Goal: Information Seeking & Learning: Learn about a topic

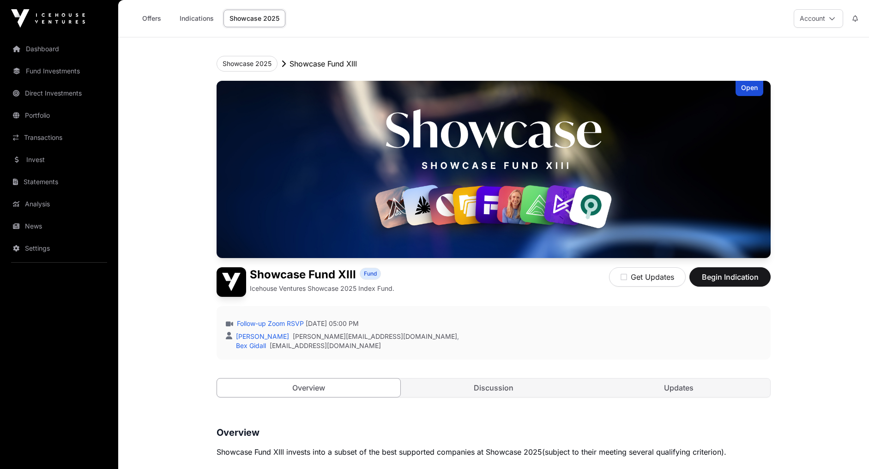
scroll to position [958, 0]
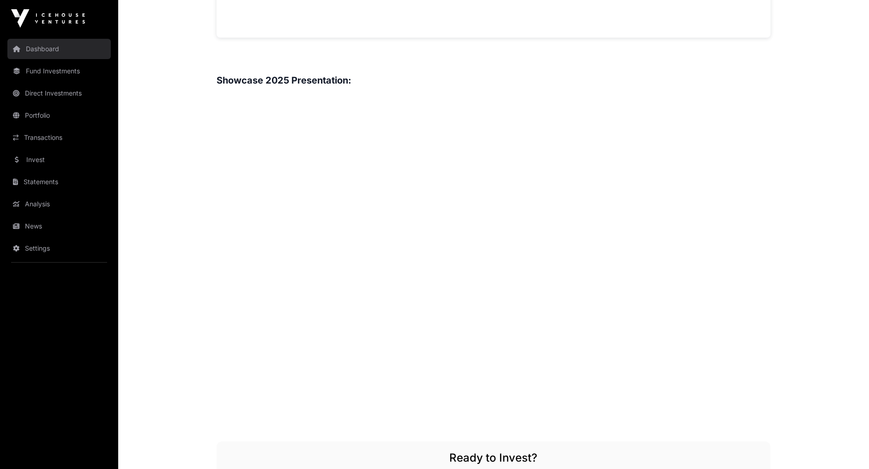
drag, startPoint x: 0, startPoint y: 0, endPoint x: 59, endPoint y: 44, distance: 73.9
click at [59, 44] on link "Dashboard" at bounding box center [58, 49] width 103 height 20
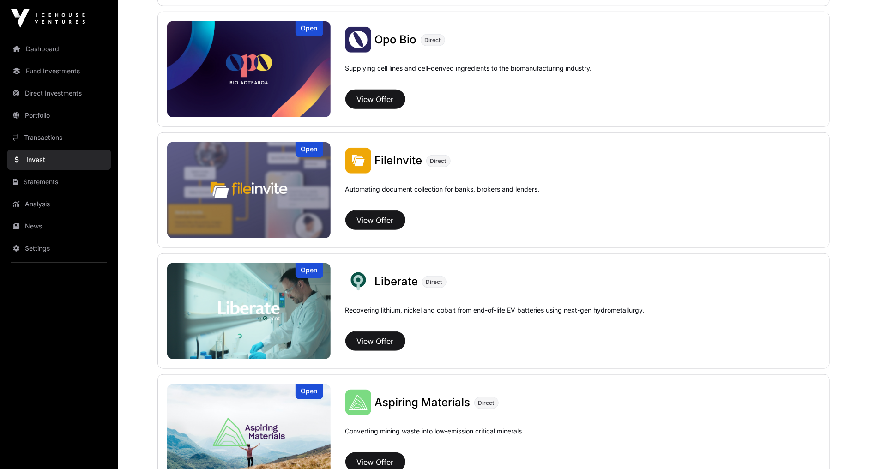
scroll to position [432, 0]
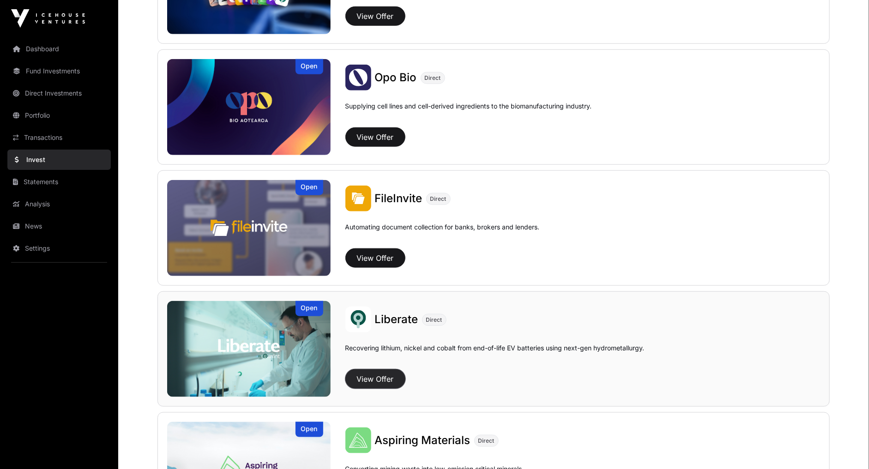
click at [370, 380] on button "View Offer" at bounding box center [376, 379] width 60 height 19
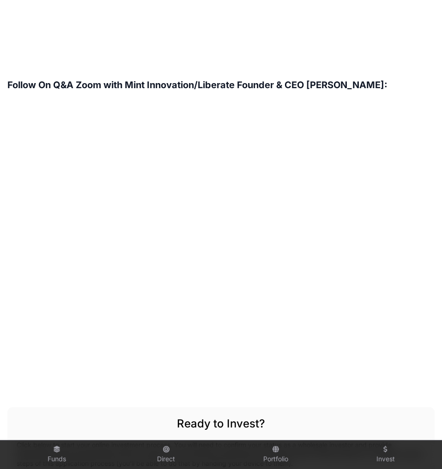
scroll to position [1404, 0]
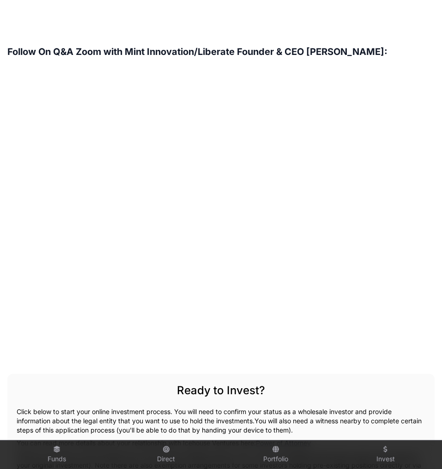
click at [67, 376] on div "Ready to Invest? Click below to start your online investment process. You will …" at bounding box center [220, 450] width 427 height 152
click at [346, 374] on div "Ready to Invest? Click below to start your online investment process. You will …" at bounding box center [220, 450] width 427 height 152
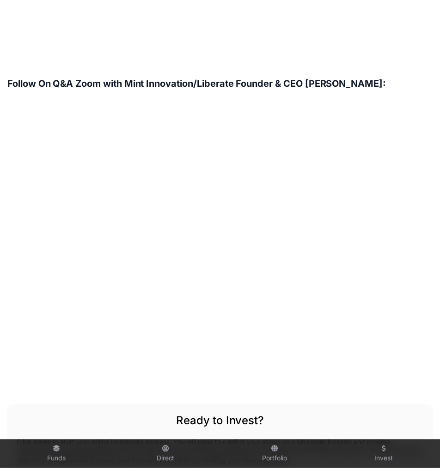
scroll to position [1395, 0]
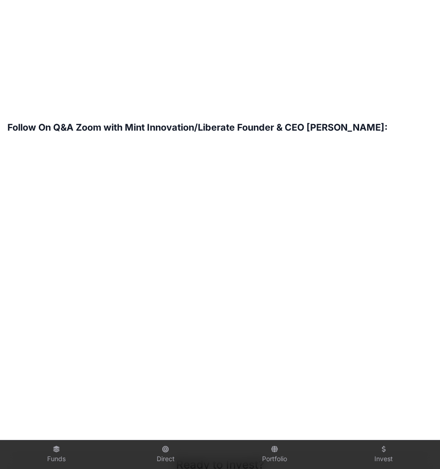
scroll to position [1384, 0]
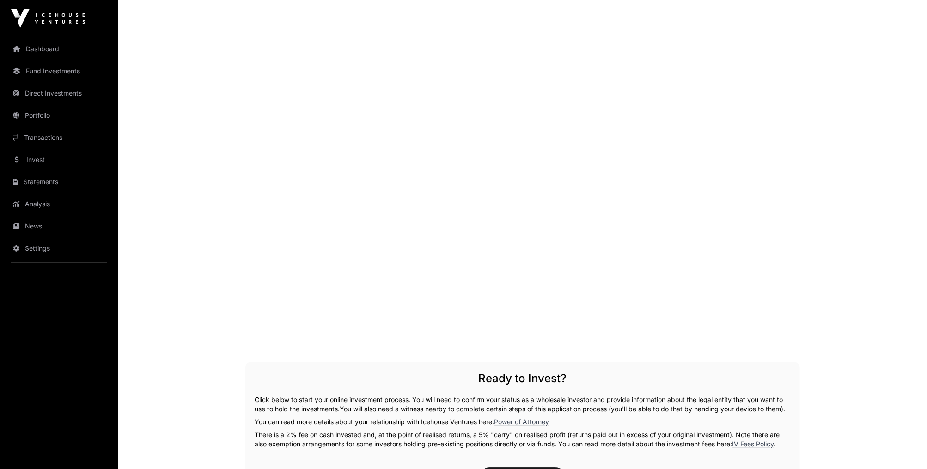
scroll to position [1498, 0]
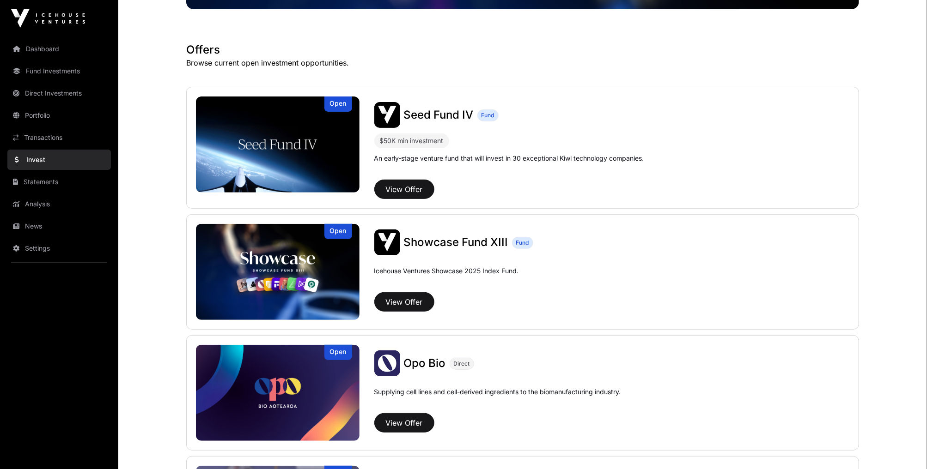
scroll to position [148, 0]
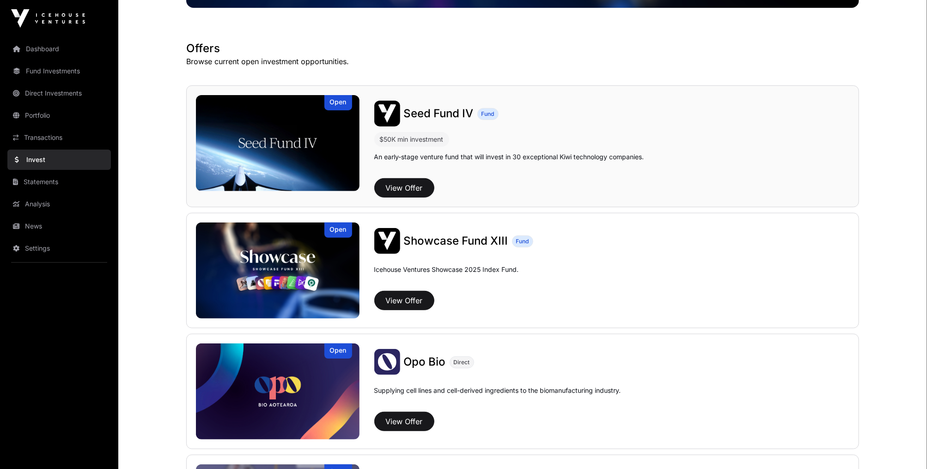
click at [290, 167] on img at bounding box center [278, 143] width 164 height 96
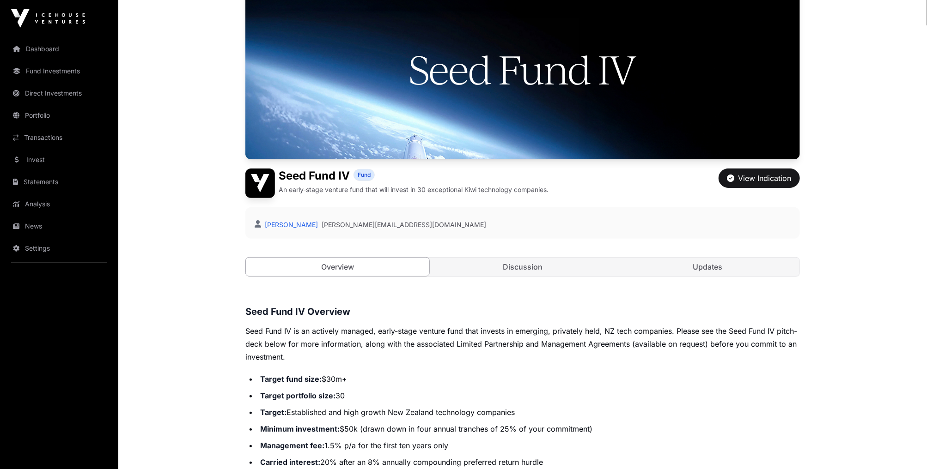
scroll to position [85, 0]
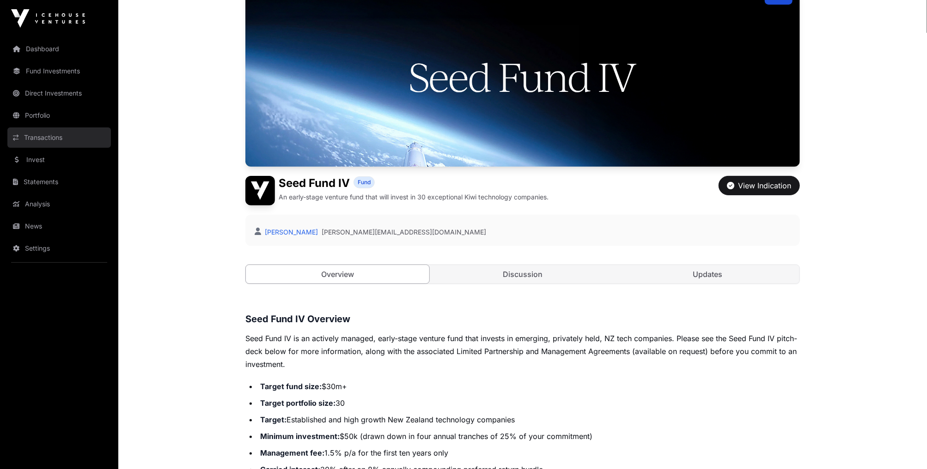
click at [30, 135] on link "Transactions" at bounding box center [58, 138] width 103 height 20
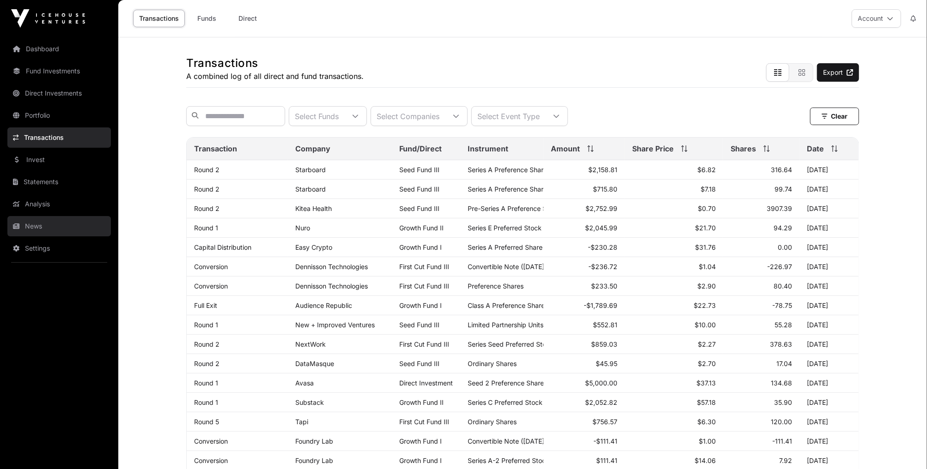
click at [40, 229] on link "News" at bounding box center [58, 226] width 103 height 20
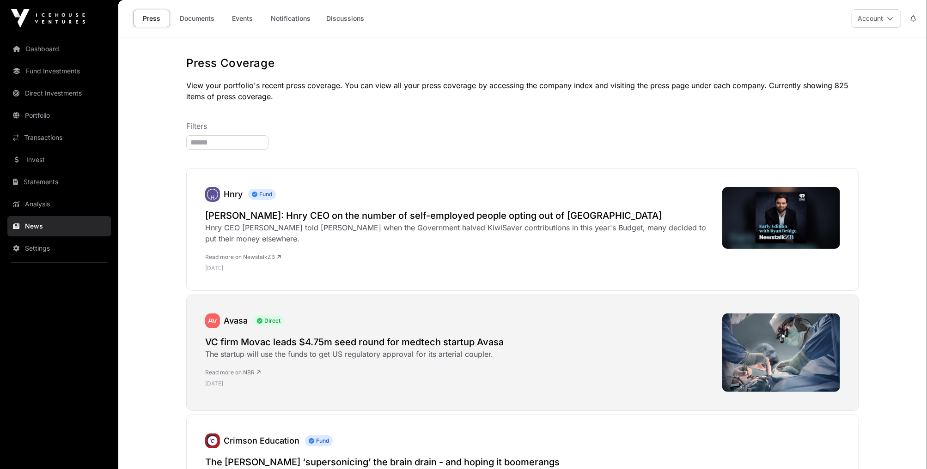
click at [421, 346] on h2 "VC firm Movac leads $4.75m seed round for medtech startup Avasa" at bounding box center [354, 342] width 298 height 13
